Goal: Task Accomplishment & Management: Use online tool/utility

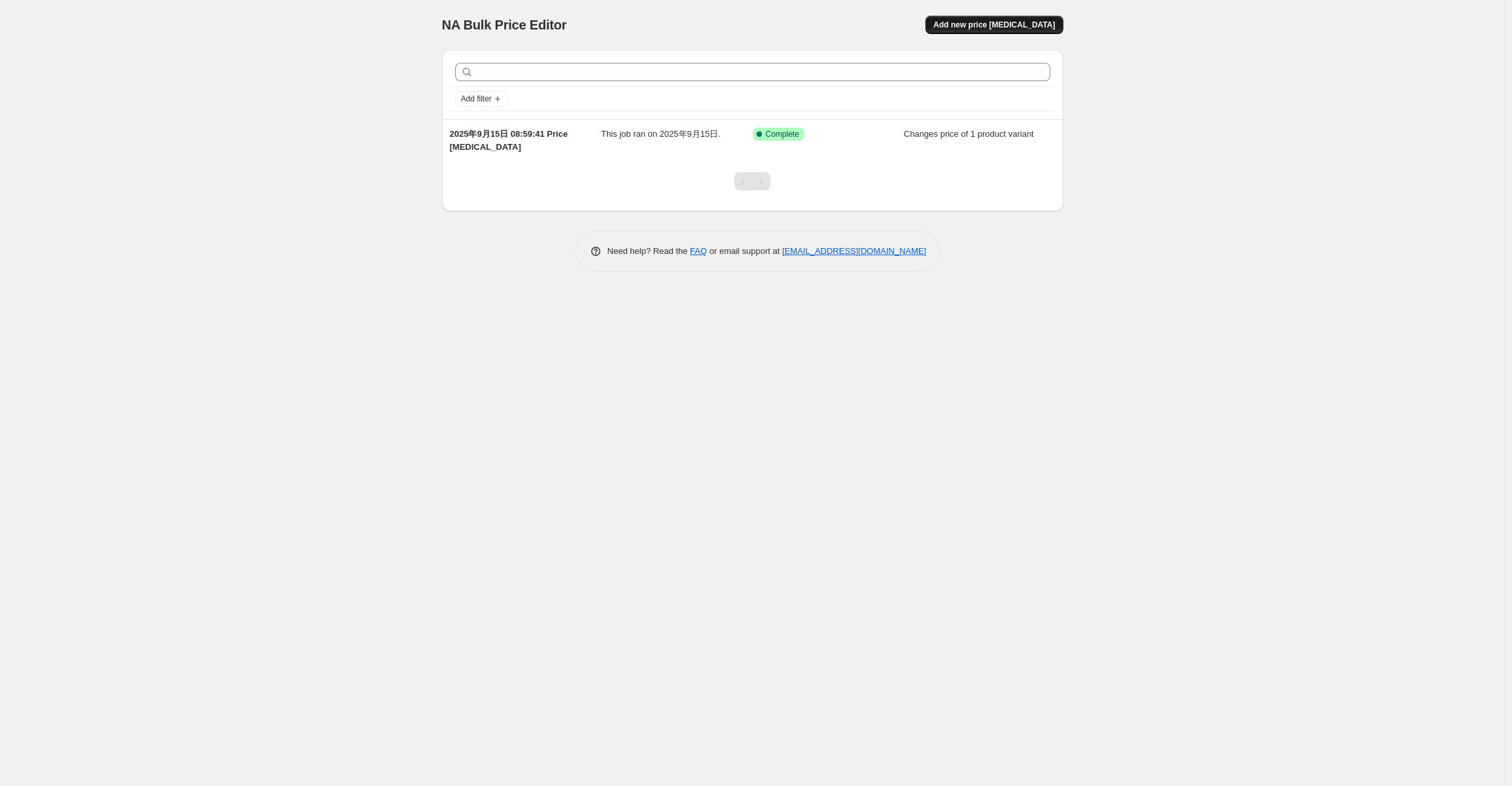
click at [1016, 24] on span "Add new price [MEDICAL_DATA]" at bounding box center [994, 25] width 122 height 11
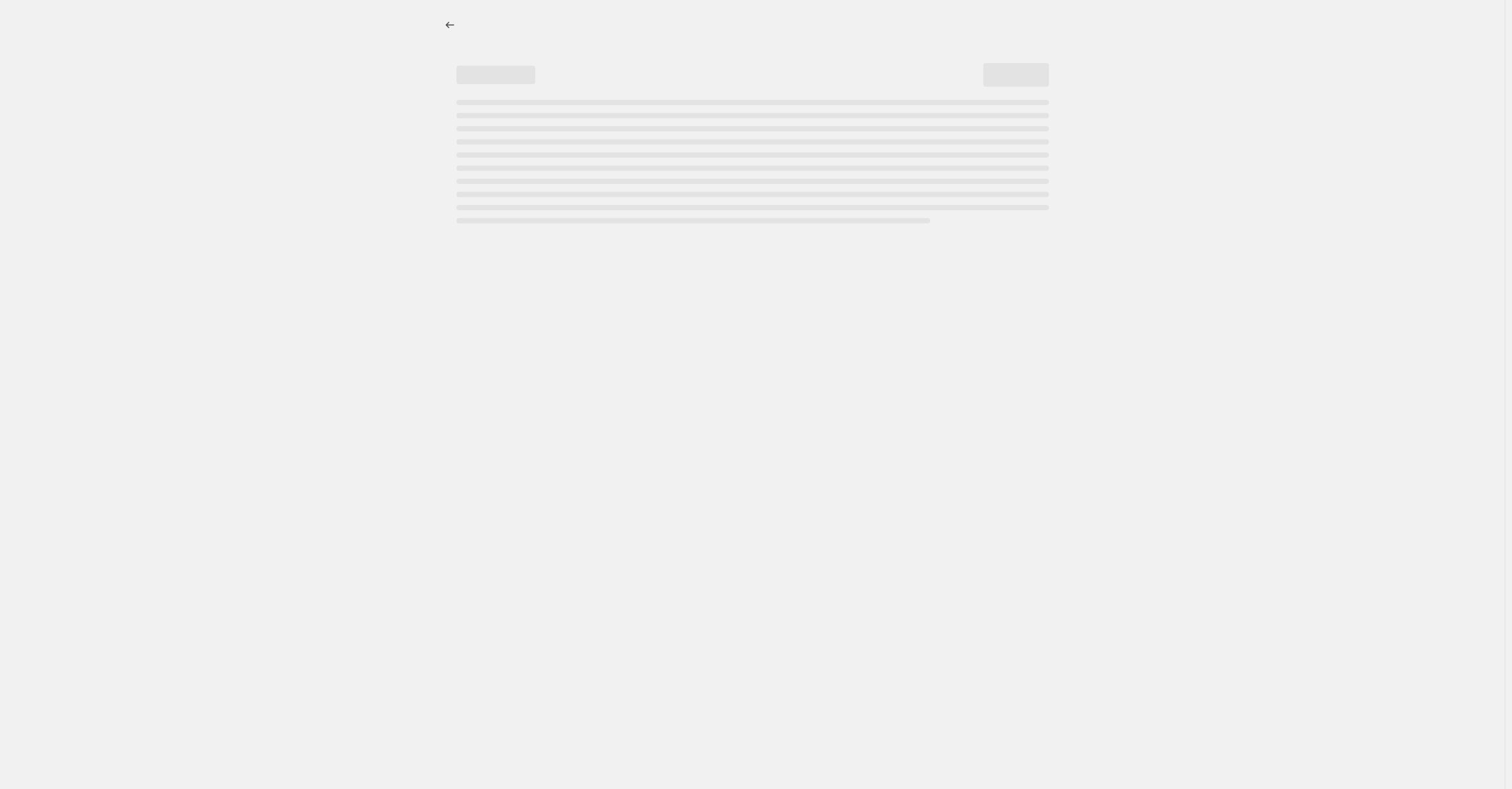
select select "percentage"
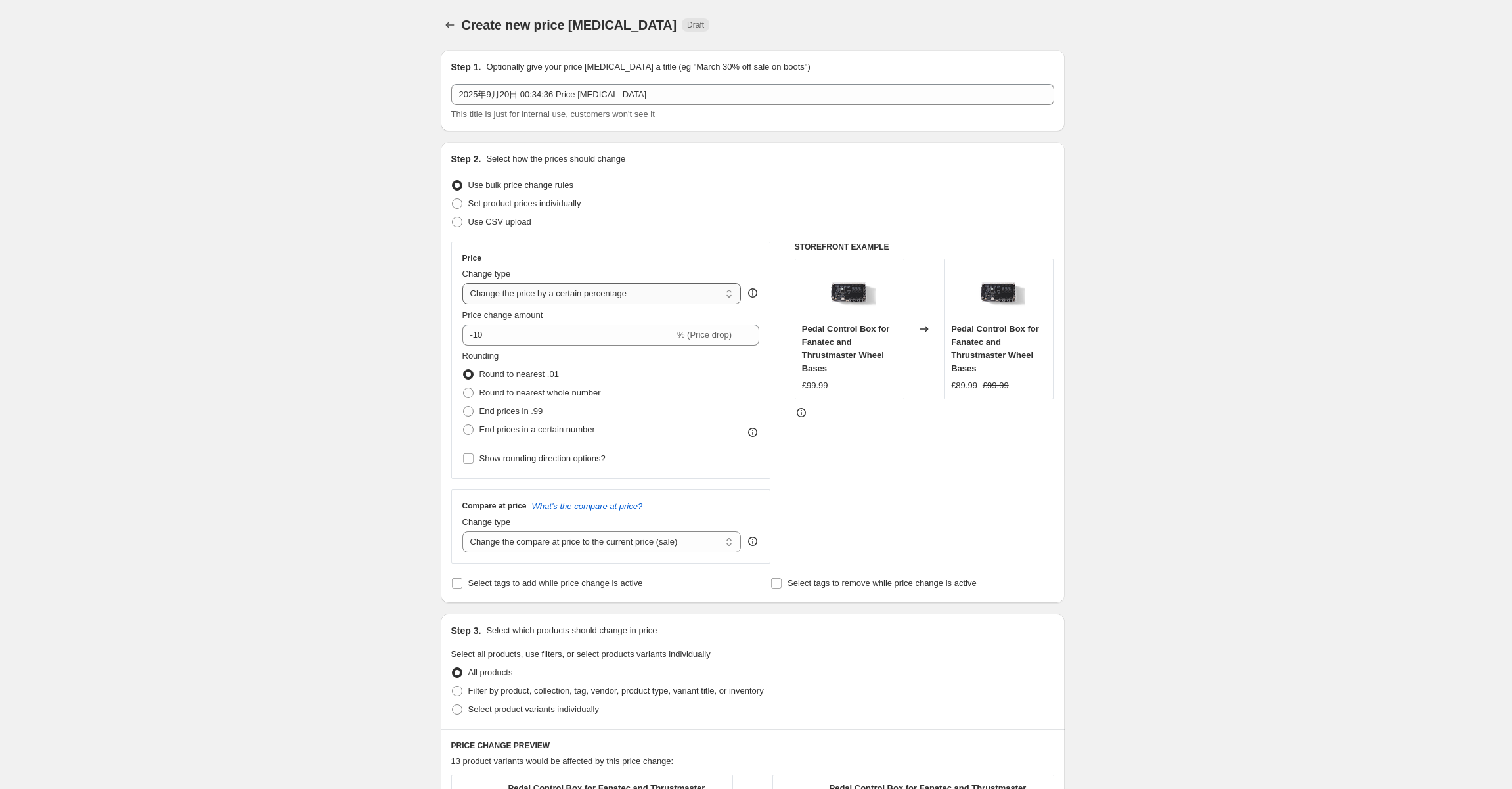
click at [644, 291] on select "Change the price to a certain amount Change the price by a certain amount Chang…" at bounding box center [602, 293] width 279 height 21
click at [287, 344] on div "Create new price [MEDICAL_DATA]. This page is ready Create new price [MEDICAL_D…" at bounding box center [752, 697] width 1505 height 1395
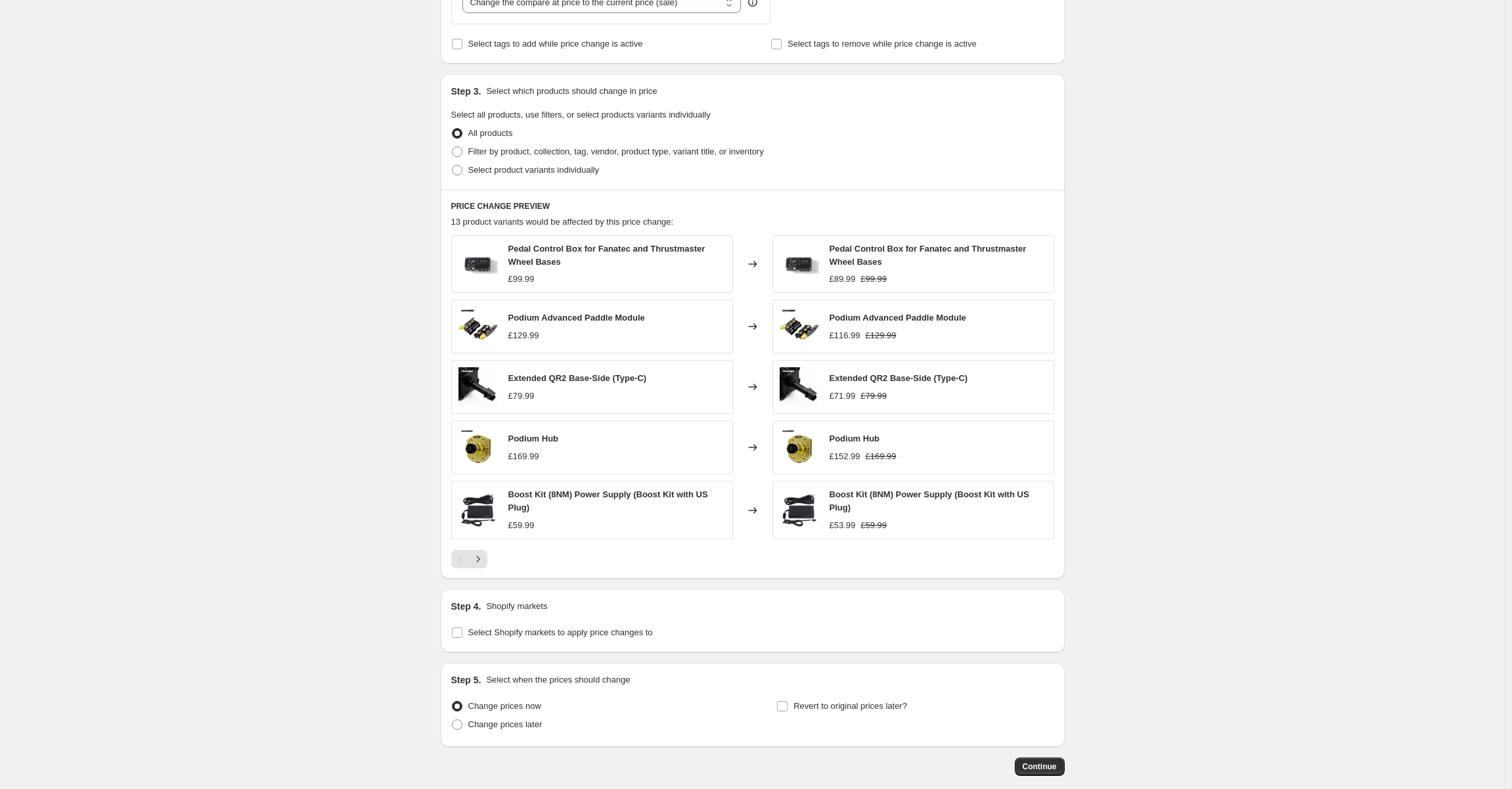
scroll to position [591, 0]
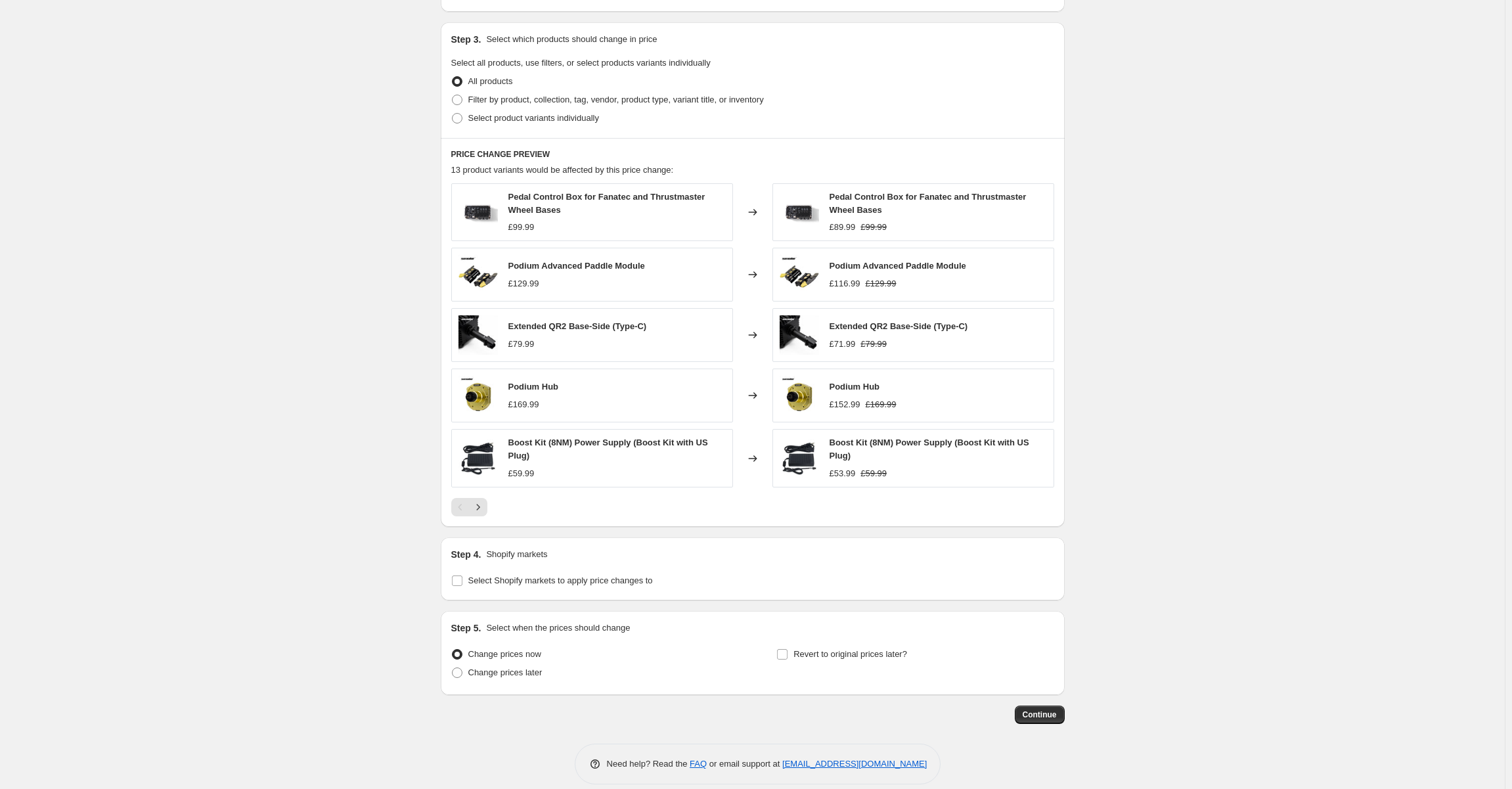
drag, startPoint x: 368, startPoint y: 348, endPoint x: 325, endPoint y: 352, distance: 43.2
click at [325, 352] on div "Create new price [MEDICAL_DATA]. This page is ready Create new price [MEDICAL_D…" at bounding box center [752, 106] width 1505 height 1395
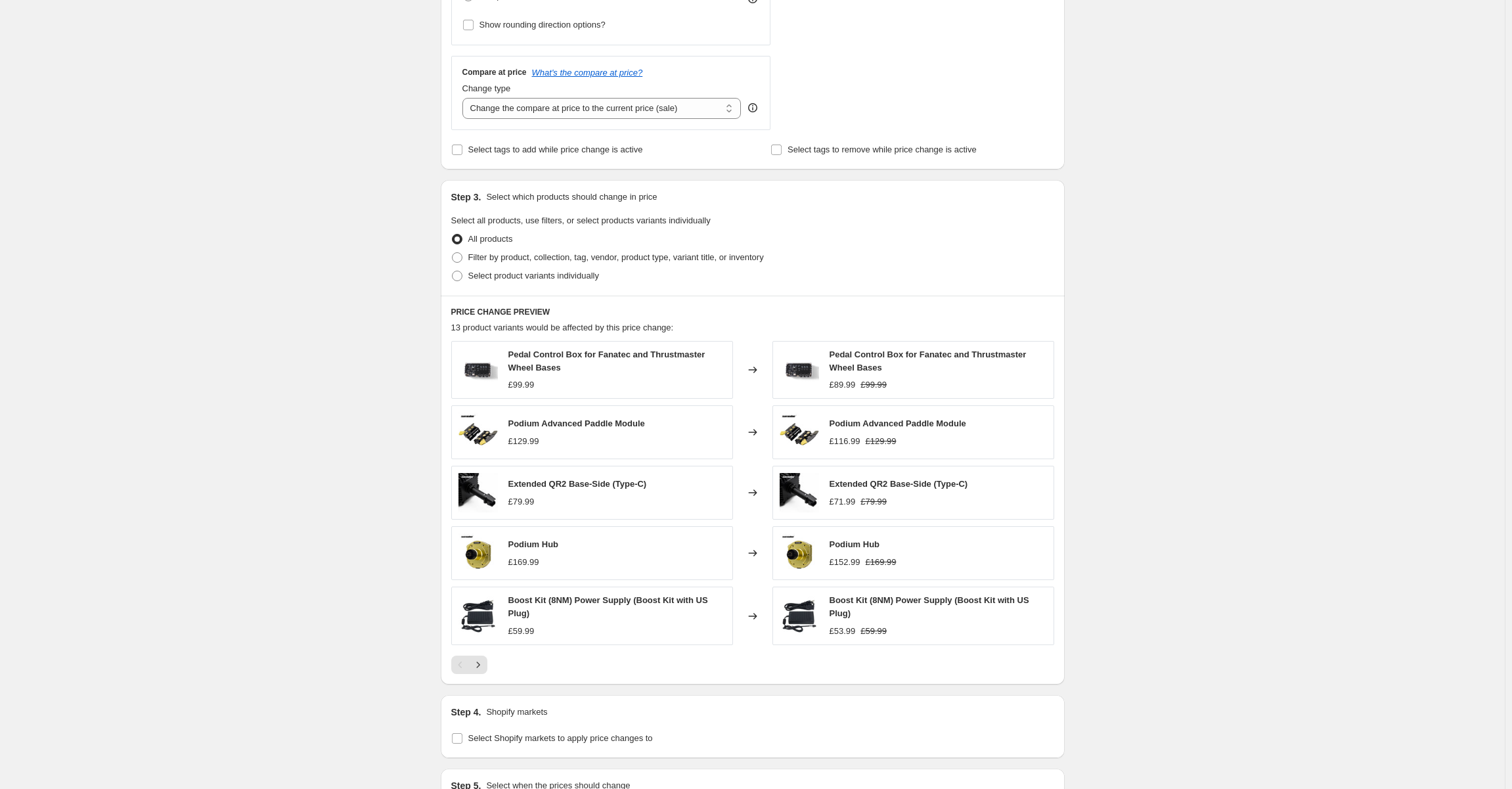
scroll to position [394, 0]
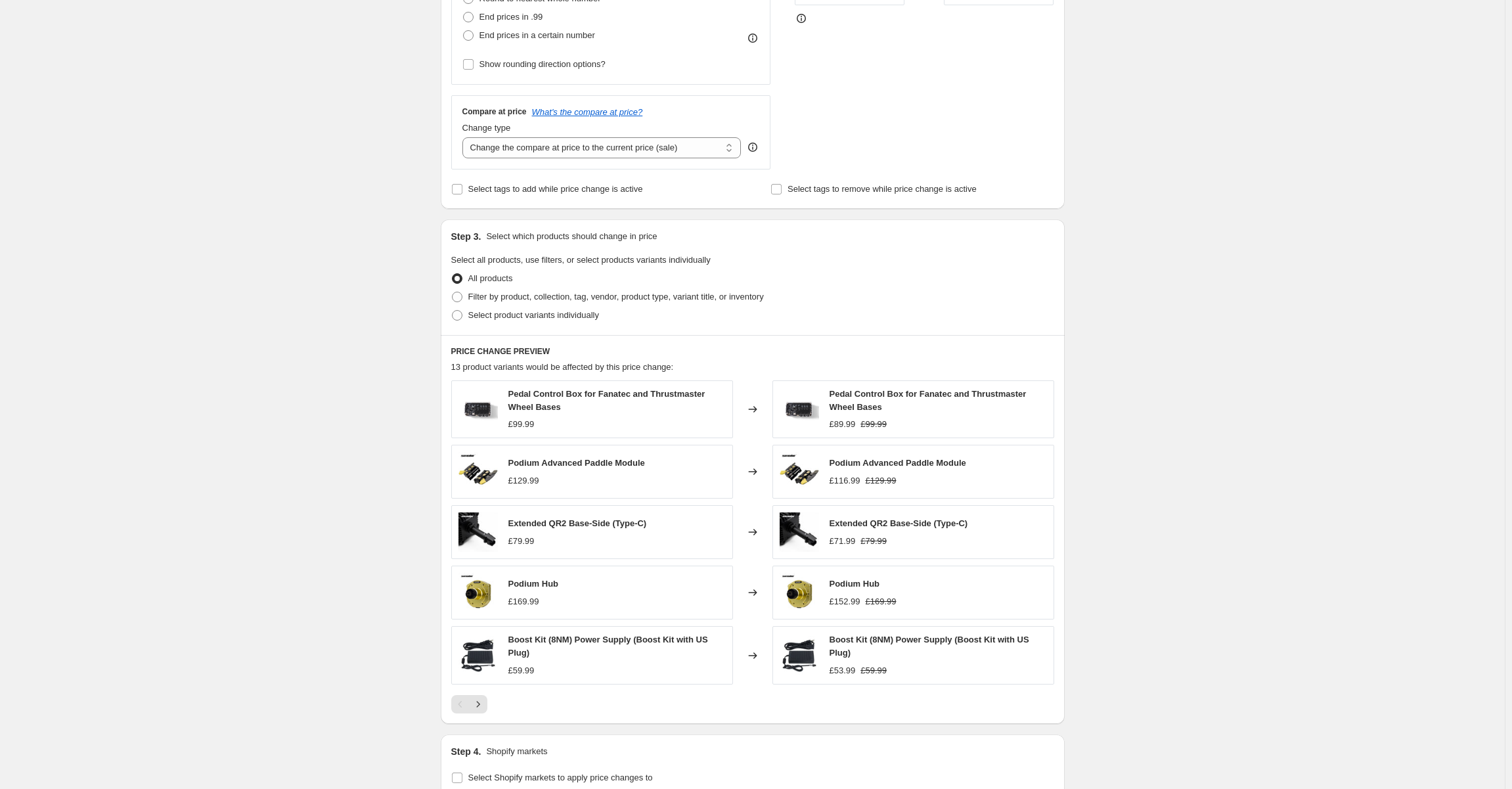
drag, startPoint x: 325, startPoint y: 306, endPoint x: 278, endPoint y: 309, distance: 47.1
click at [278, 309] on div "Create new price [MEDICAL_DATA]. This page is ready Create new price [MEDICAL_D…" at bounding box center [752, 304] width 1505 height 1395
